Goal: Transaction & Acquisition: Subscribe to service/newsletter

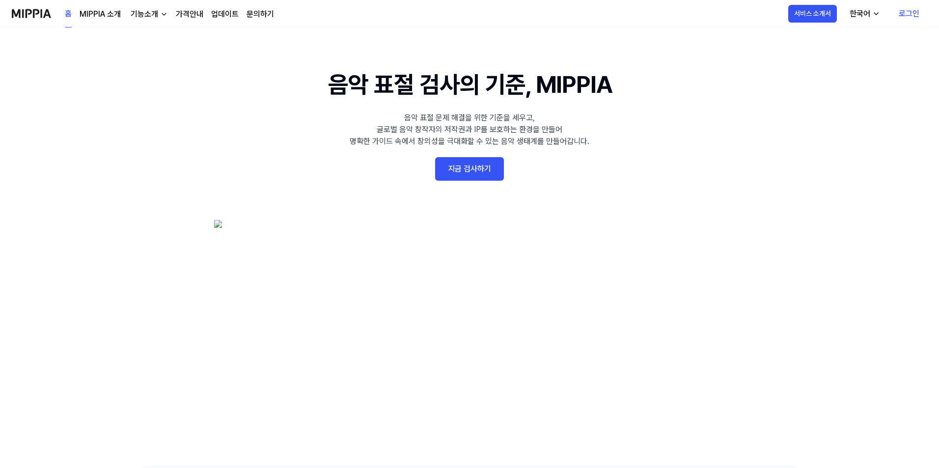
click at [901, 17] on link "로그인" at bounding box center [909, 14] width 36 height 28
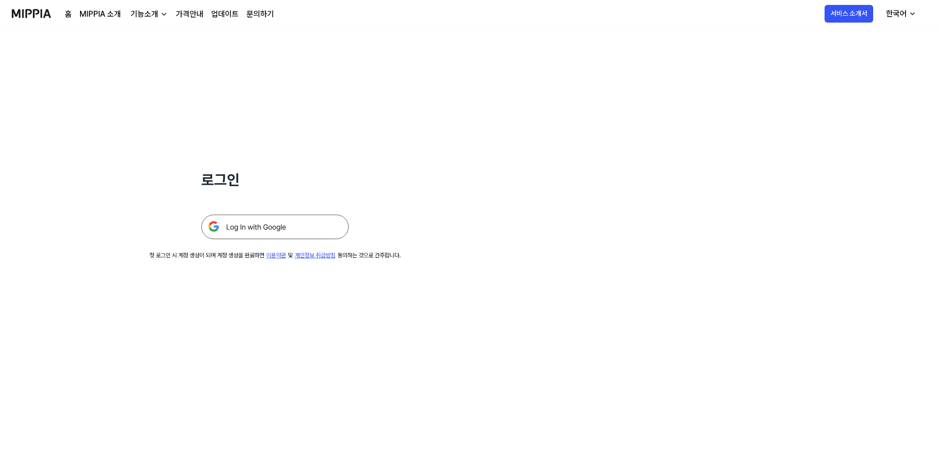
click at [280, 226] on img at bounding box center [274, 227] width 147 height 25
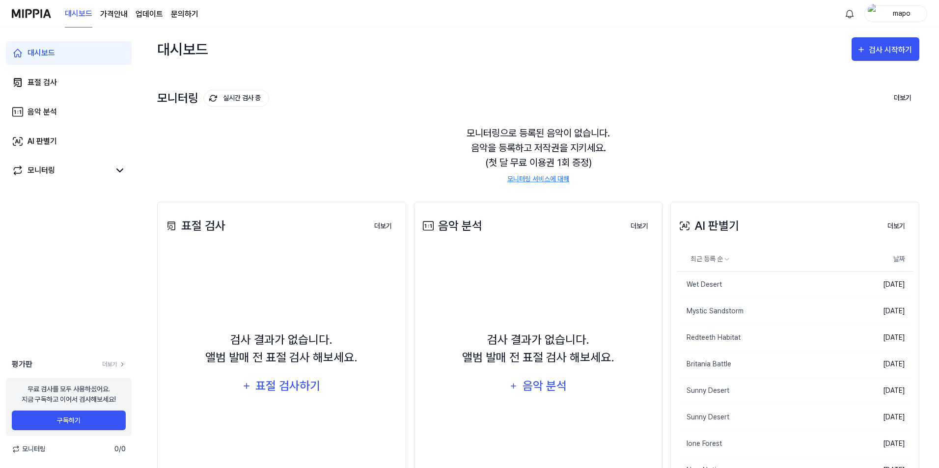
click at [528, 178] on link "모니터링 서비스에 대해" at bounding box center [539, 179] width 62 height 10
click at [898, 229] on button "더보기" at bounding box center [896, 227] width 33 height 20
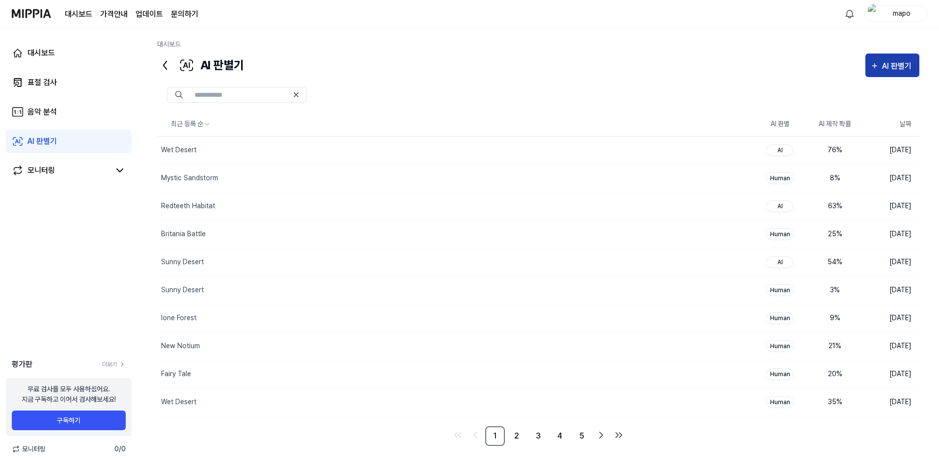
click at [882, 67] on div "AI 판별기" at bounding box center [898, 66] width 32 height 13
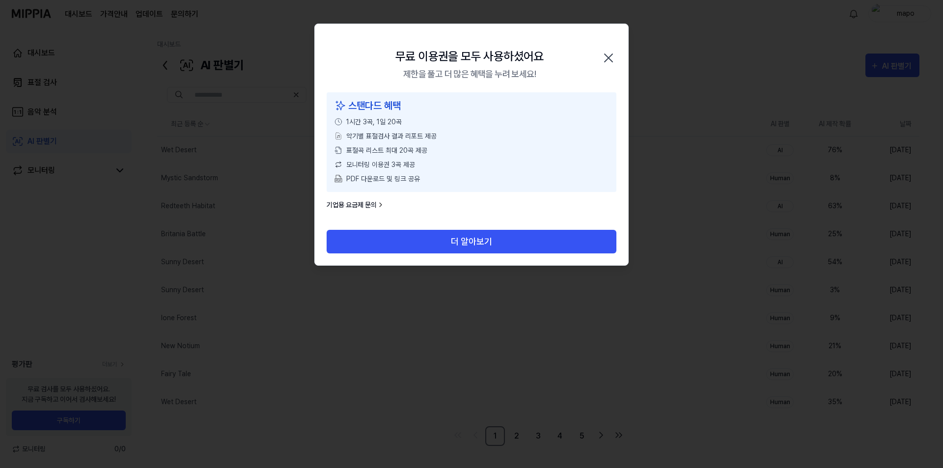
click at [606, 58] on icon "button" at bounding box center [609, 58] width 16 height 16
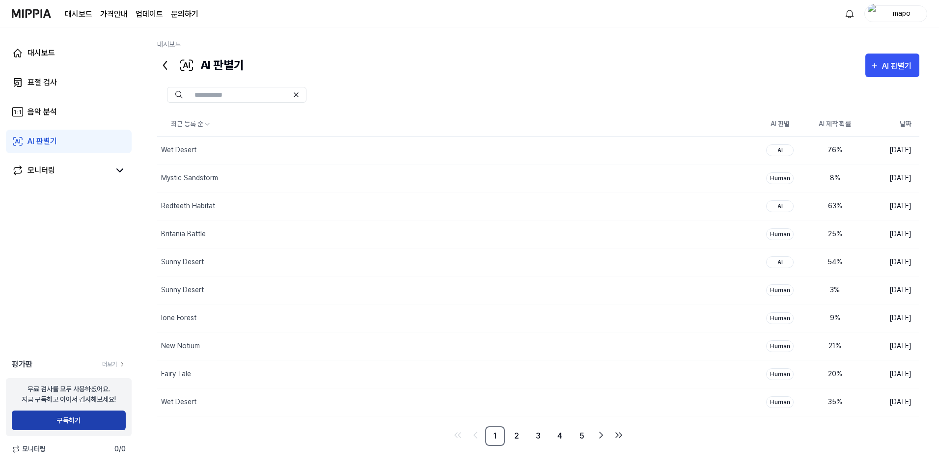
click at [84, 426] on button "구독하기" at bounding box center [69, 421] width 114 height 20
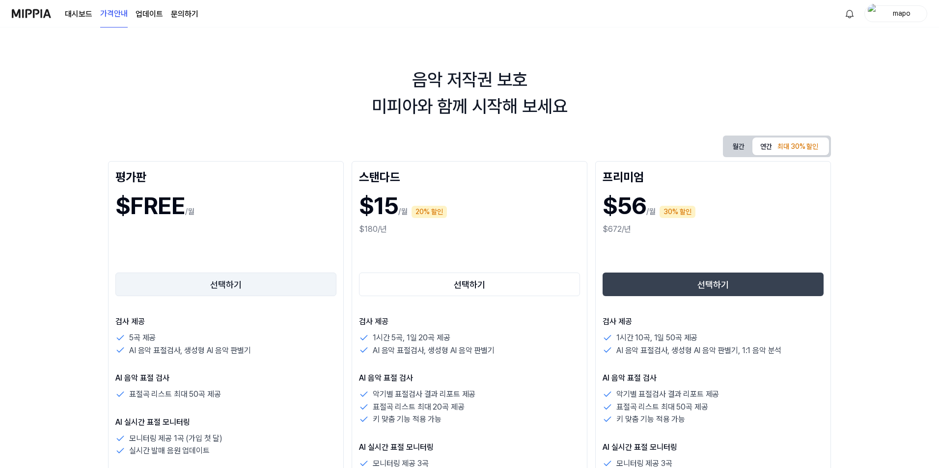
click at [207, 277] on button "선택하기" at bounding box center [225, 285] width 221 height 24
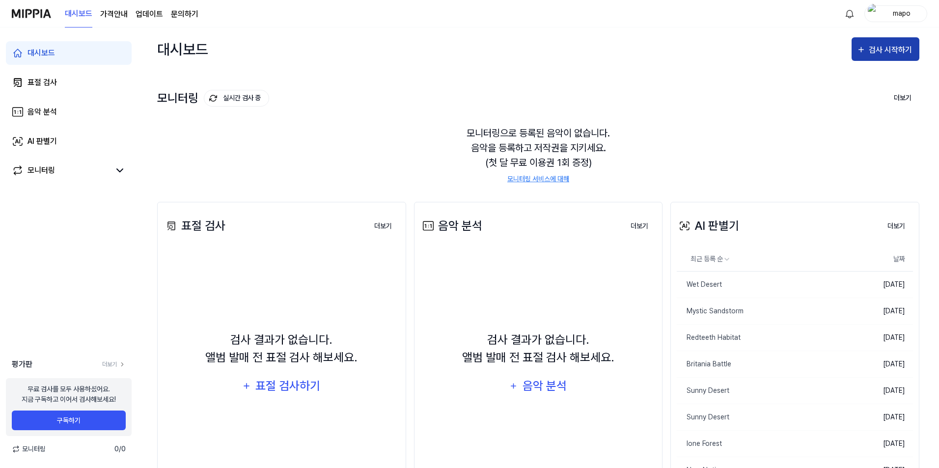
click at [893, 47] on div "검사 시작하기" at bounding box center [892, 50] width 46 height 13
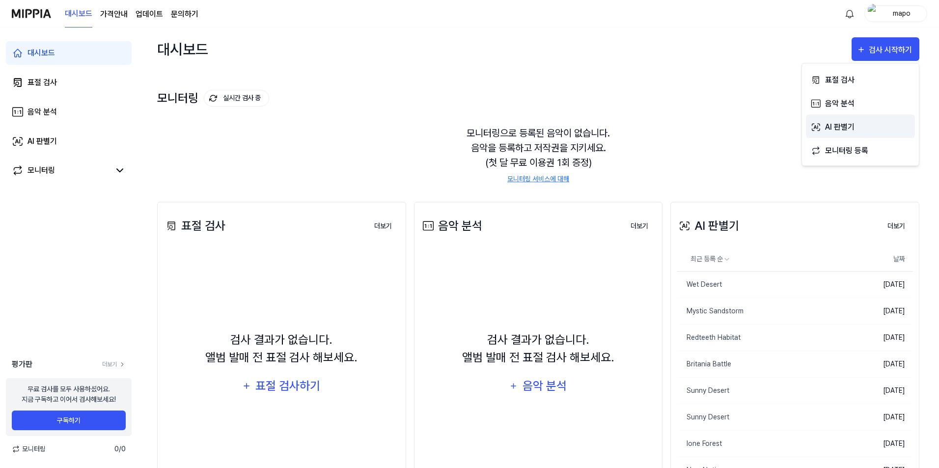
click at [845, 133] on div "AI 판별기" at bounding box center [867, 127] width 85 height 13
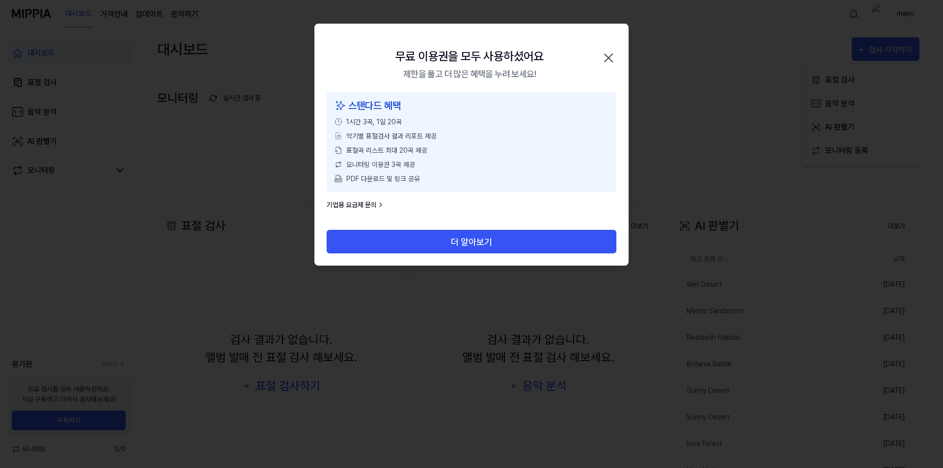
click at [612, 54] on icon "button" at bounding box center [609, 58] width 16 height 16
